Goal: Task Accomplishment & Management: Use online tool/utility

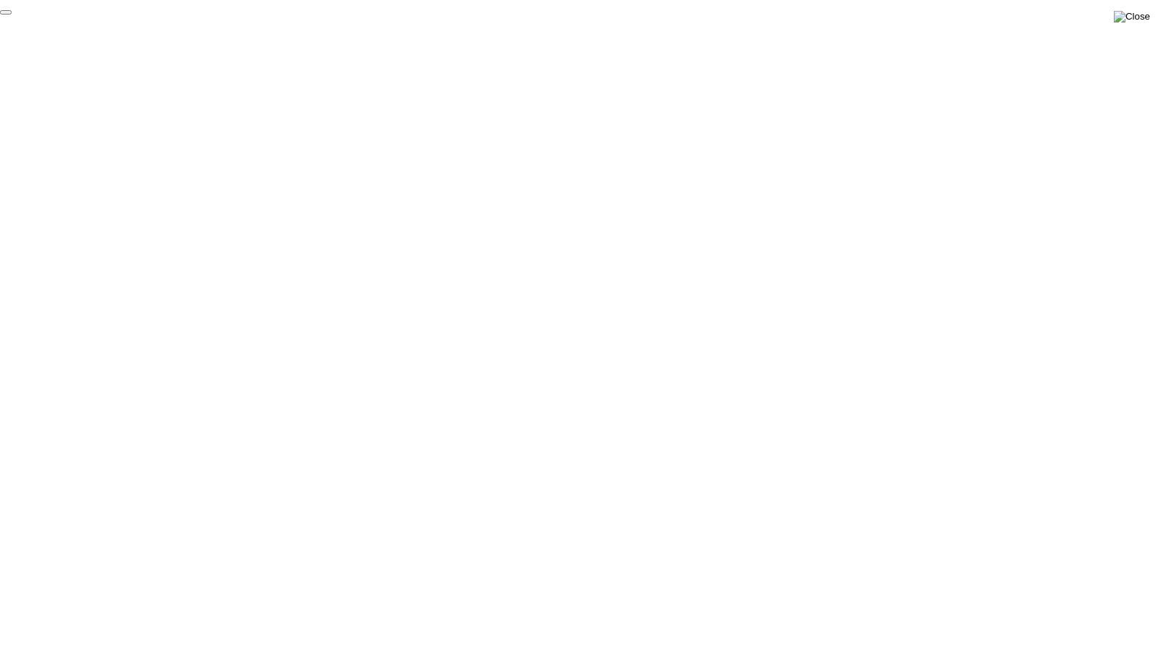
click at [1146, 13] on img at bounding box center [1132, 17] width 36 height 12
